Goal: Transaction & Acquisition: Obtain resource

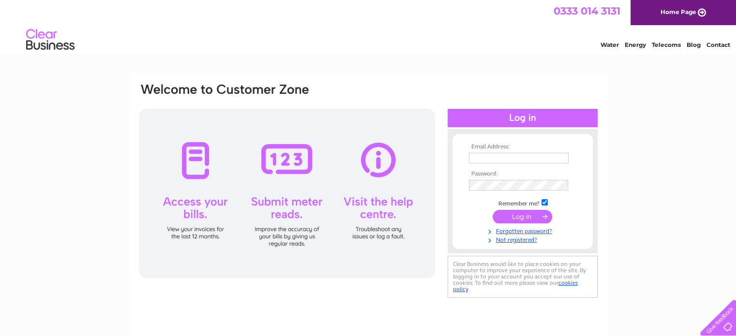
type input "lornaflorist@talk21.com"
click at [518, 117] on div at bounding box center [522, 118] width 150 height 18
click at [531, 218] on input "submit" at bounding box center [521, 217] width 59 height 14
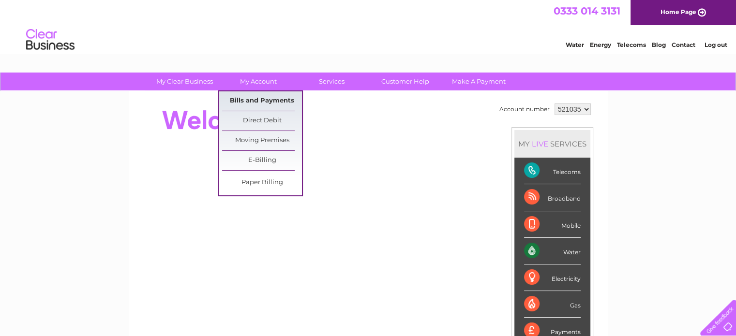
click at [263, 100] on link "Bills and Payments" at bounding box center [262, 100] width 80 height 19
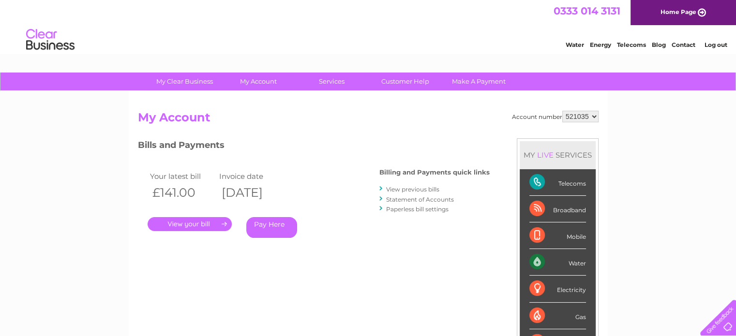
click at [181, 225] on link "." at bounding box center [189, 224] width 84 height 14
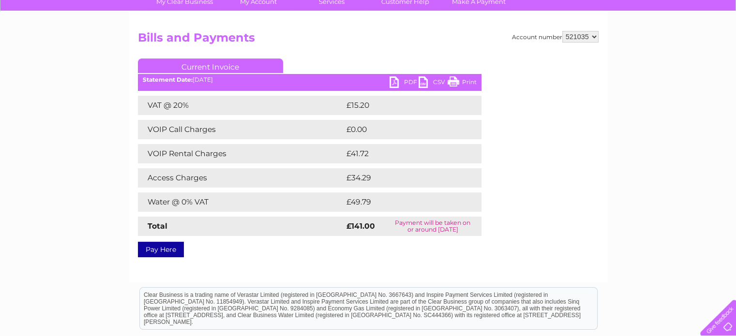
scroll to position [97, 0]
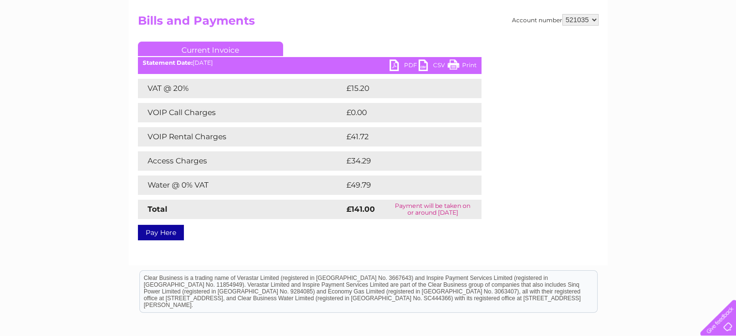
click at [395, 64] on link "PDF" at bounding box center [403, 66] width 29 height 14
